Goal: Information Seeking & Learning: Learn about a topic

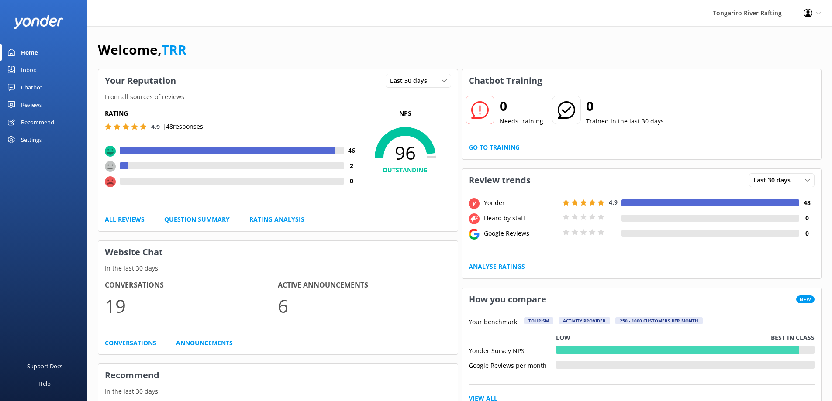
click at [40, 103] on div "Reviews" at bounding box center [31, 104] width 21 height 17
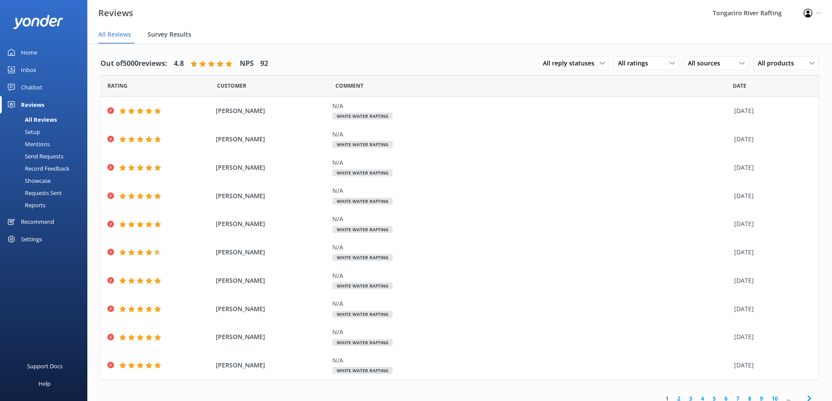
click at [163, 34] on span "Survey Results" at bounding box center [170, 34] width 44 height 9
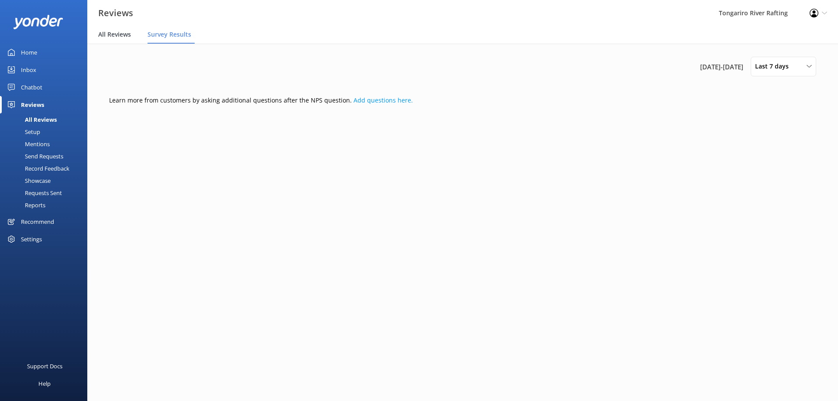
click at [117, 33] on span "All Reviews" at bounding box center [114, 34] width 33 height 9
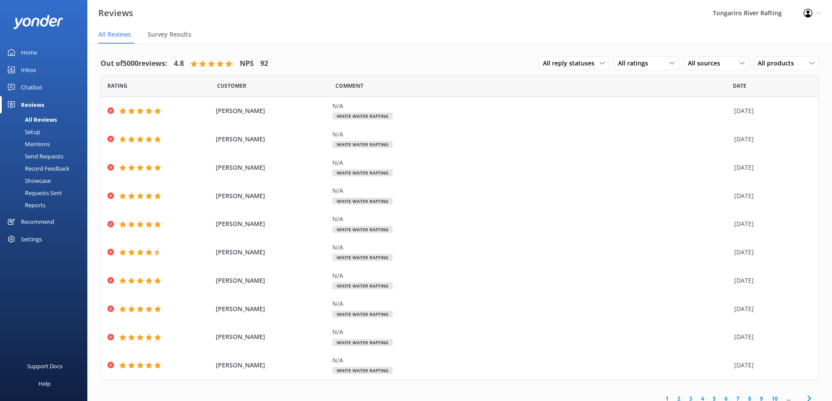
click at [38, 141] on div "Mentions" at bounding box center [27, 144] width 45 height 12
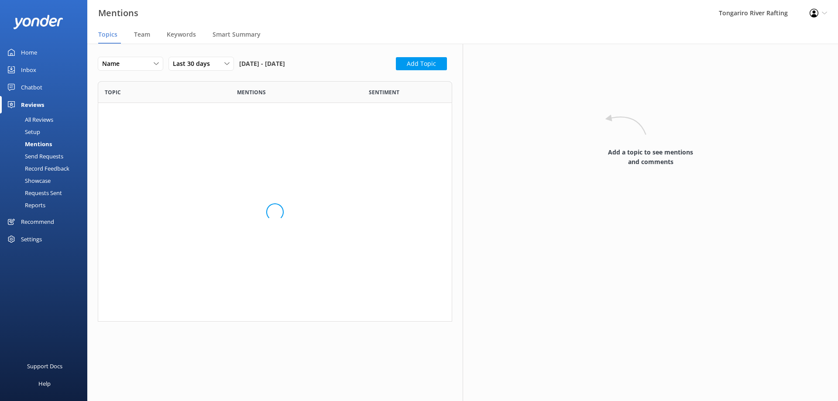
scroll to position [365, 341]
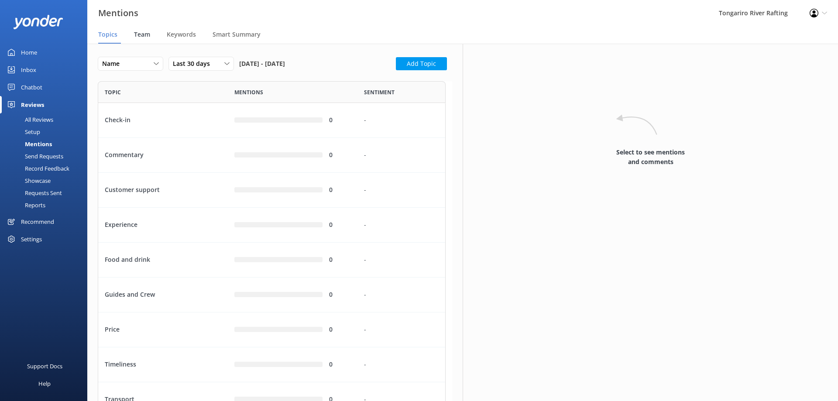
click at [140, 30] on div "Team" at bounding box center [144, 34] width 20 height 17
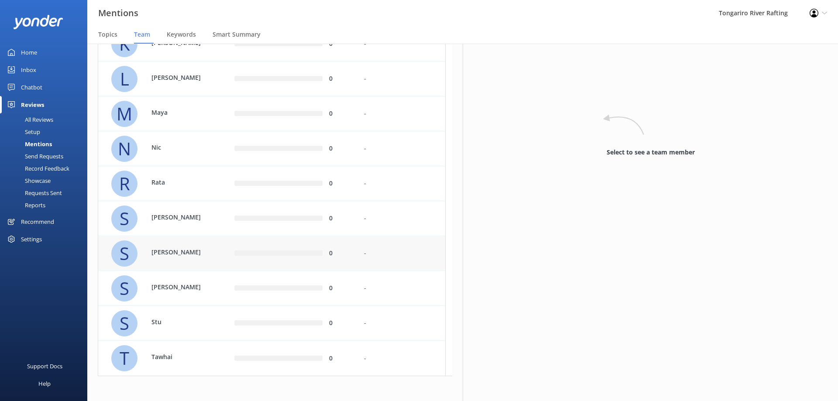
scroll to position [287, 0]
click at [227, 254] on div "S [PERSON_NAME]" at bounding box center [163, 252] width 130 height 35
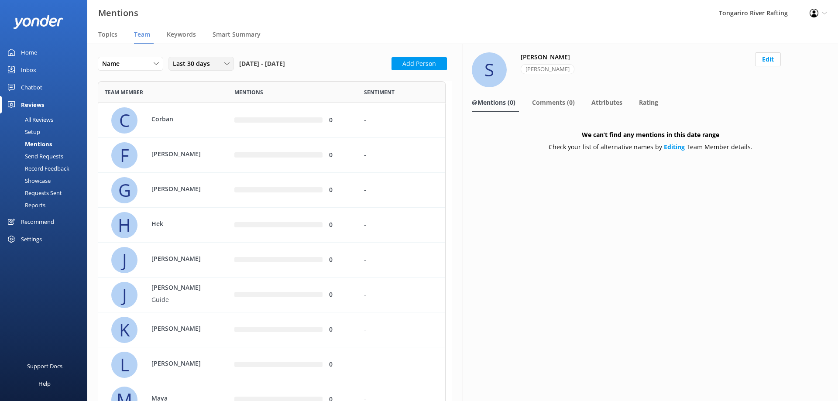
click at [222, 66] on div "Last 30 days" at bounding box center [201, 64] width 61 height 10
click at [213, 117] on link "Last 90 days" at bounding box center [208, 116] width 78 height 17
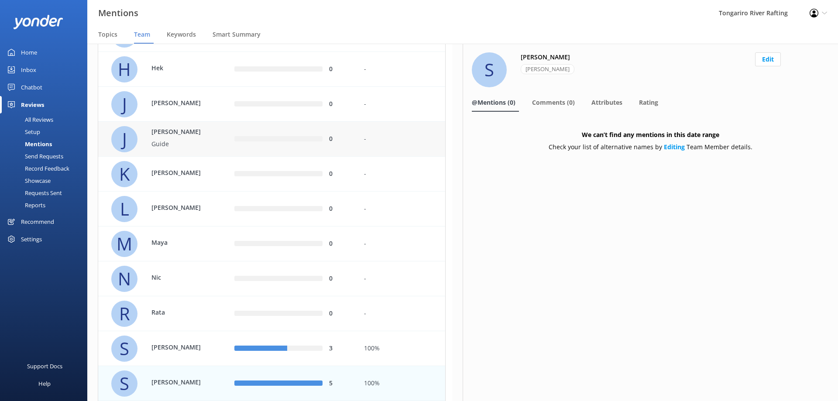
scroll to position [233, 0]
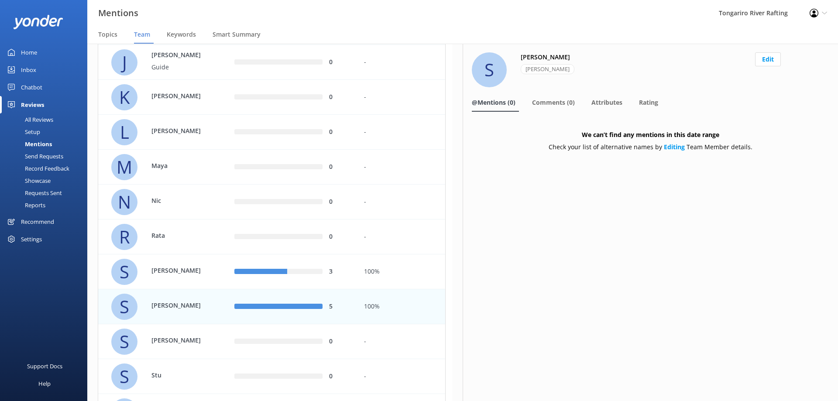
click at [135, 307] on div "S" at bounding box center [124, 307] width 26 height 26
click at [247, 315] on div "5" at bounding box center [293, 306] width 130 height 35
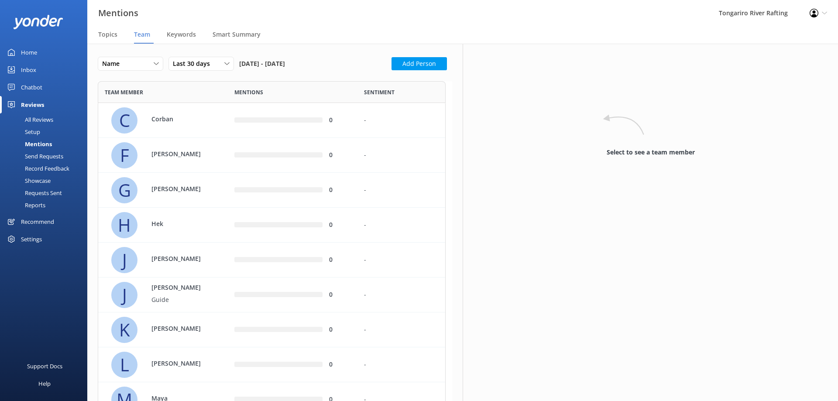
scroll to position [575, 341]
click at [183, 67] on span "Last 30 days" at bounding box center [194, 64] width 42 height 10
click at [191, 137] on div "Last 180 days" at bounding box center [190, 135] width 34 height 9
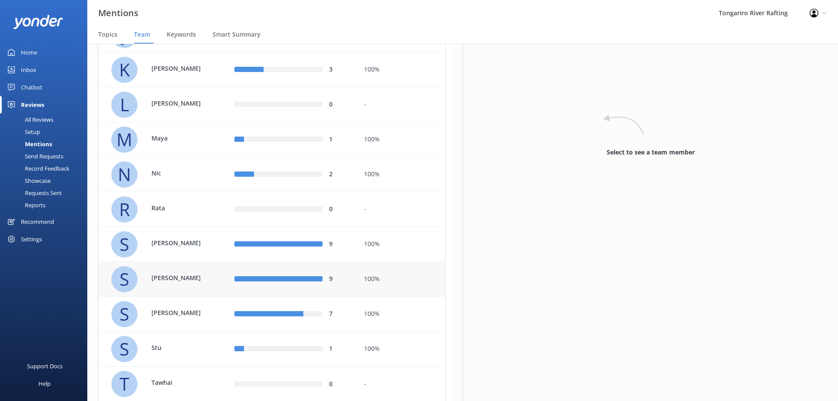
scroll to position [262, 0]
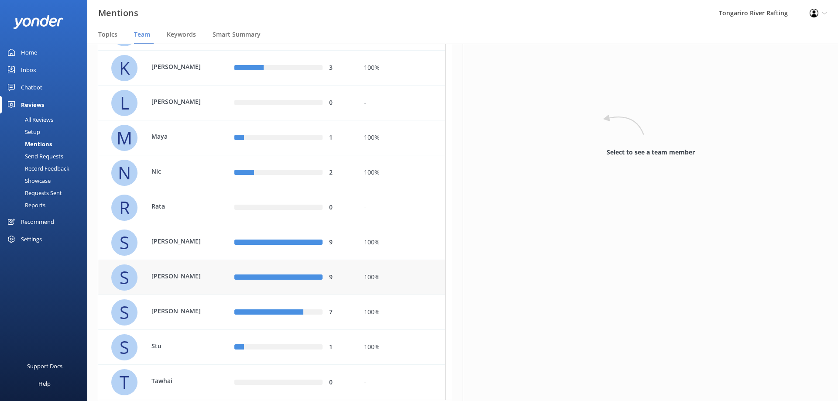
click at [264, 278] on div "row" at bounding box center [278, 277] width 88 height 5
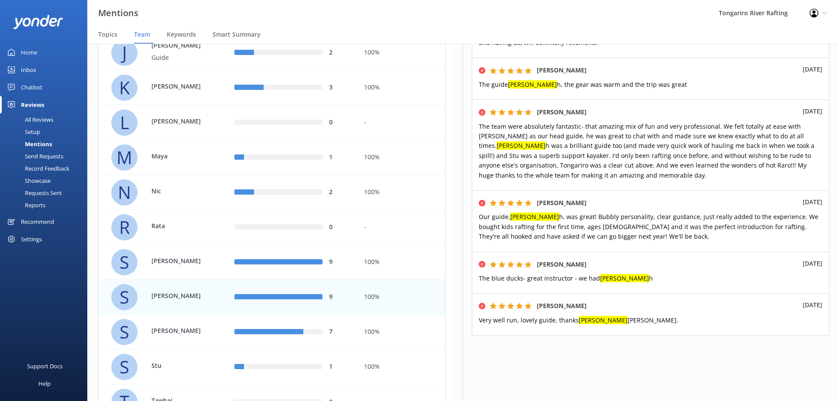
scroll to position [233, 0]
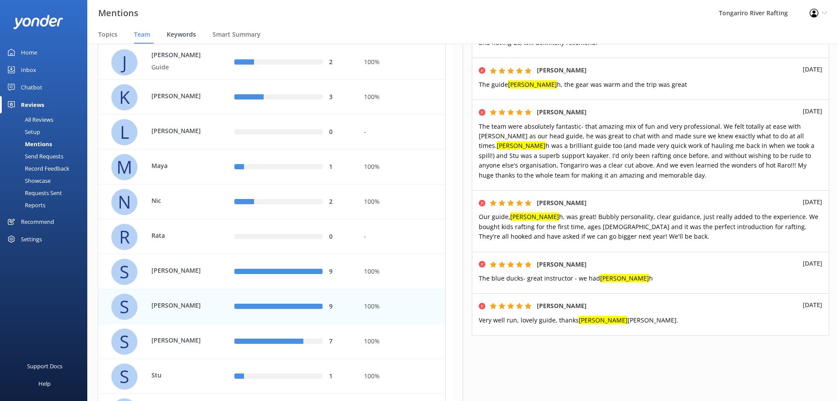
click at [172, 39] on div "Keywords" at bounding box center [183, 34] width 33 height 17
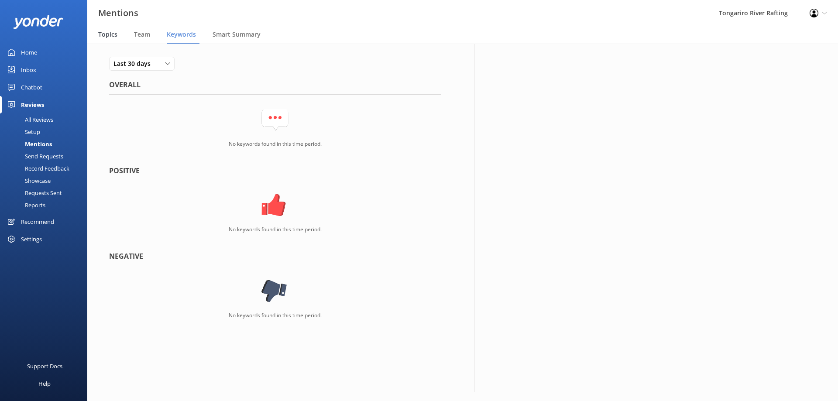
click at [110, 35] on span "Topics" at bounding box center [107, 34] width 19 height 9
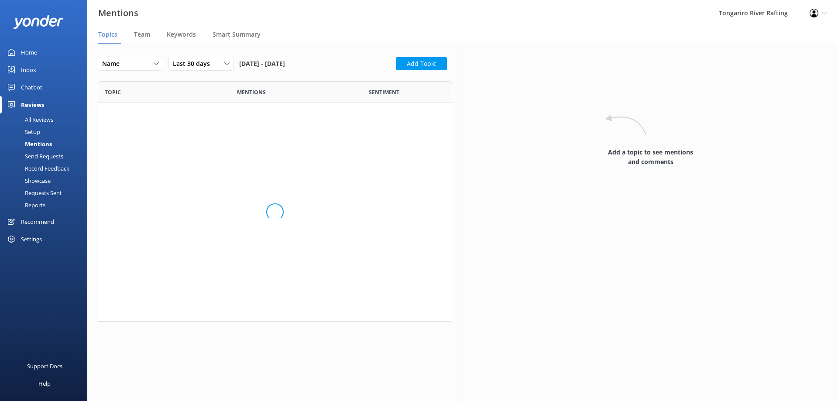
scroll to position [365, 341]
